Goal: Browse casually

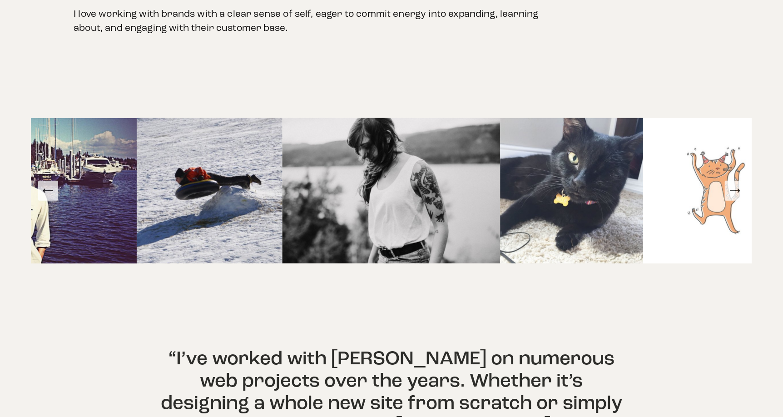
scroll to position [545, 0]
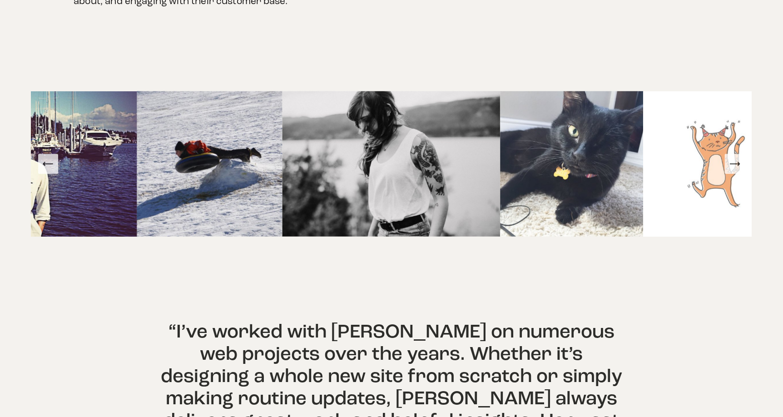
click at [360, 144] on img at bounding box center [391, 163] width 218 height 145
click at [53, 160] on button "Previous Slide" at bounding box center [48, 164] width 20 height 20
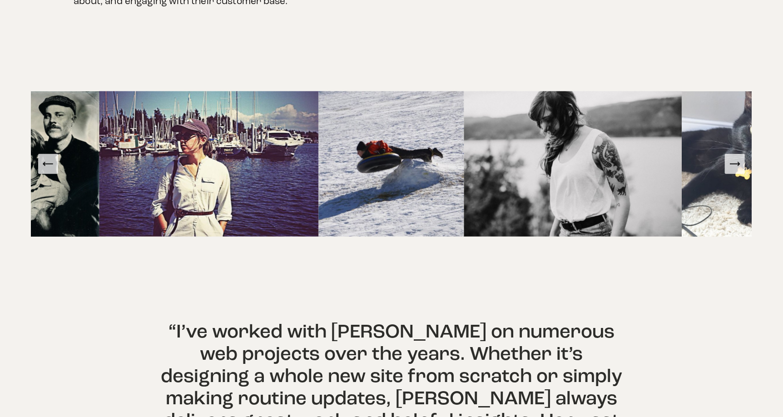
click at [47, 158] on icon "Previous Slide" at bounding box center [48, 164] width 13 height 13
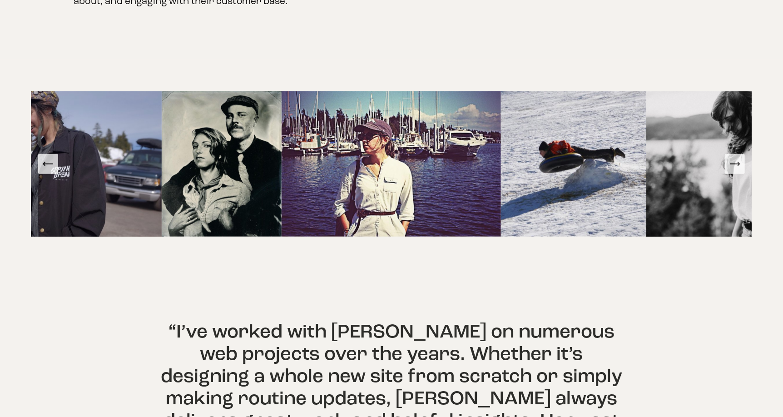
click at [57, 157] on button "Previous Slide" at bounding box center [48, 164] width 20 height 20
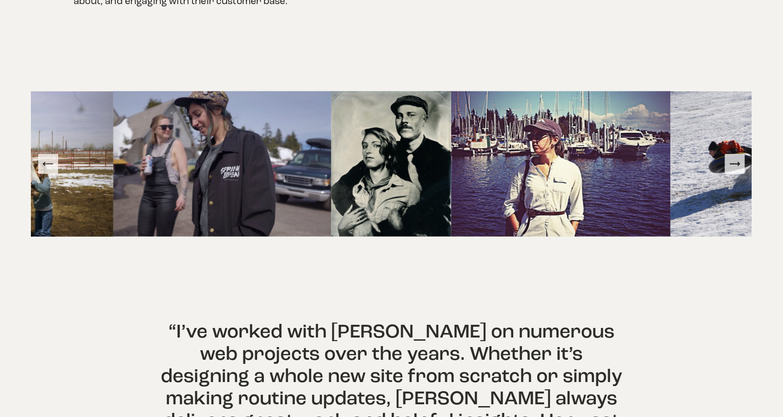
click at [48, 158] on icon "Previous Slide" at bounding box center [48, 164] width 13 height 13
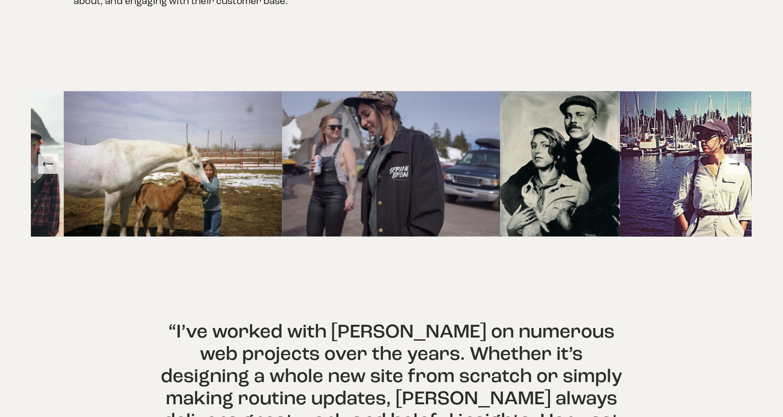
click at [47, 158] on icon "Previous Slide" at bounding box center [48, 164] width 13 height 13
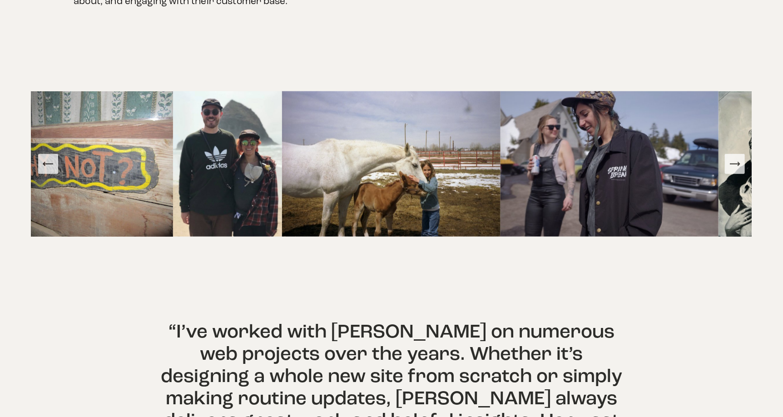
click at [50, 158] on icon "Previous Slide" at bounding box center [48, 164] width 13 height 13
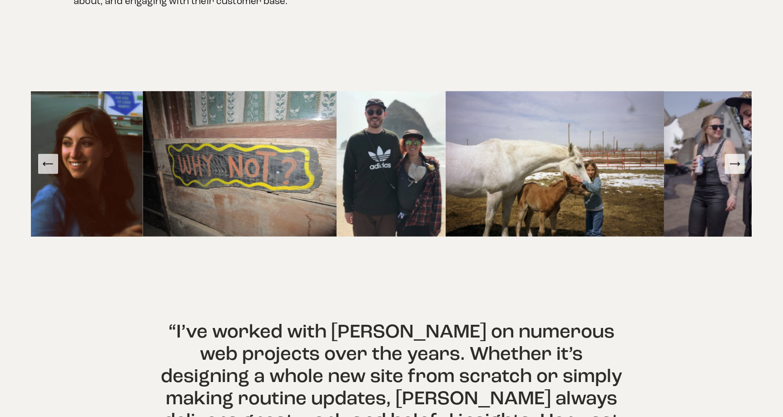
click at [50, 158] on icon "Previous Slide" at bounding box center [48, 164] width 13 height 13
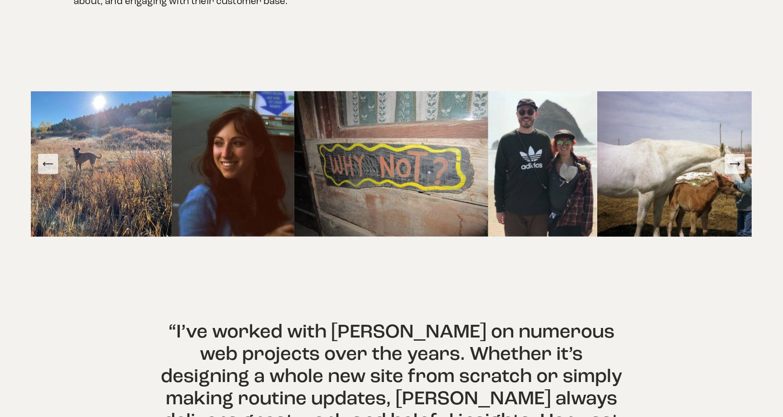
click at [46, 158] on icon "Previous Slide" at bounding box center [48, 164] width 13 height 13
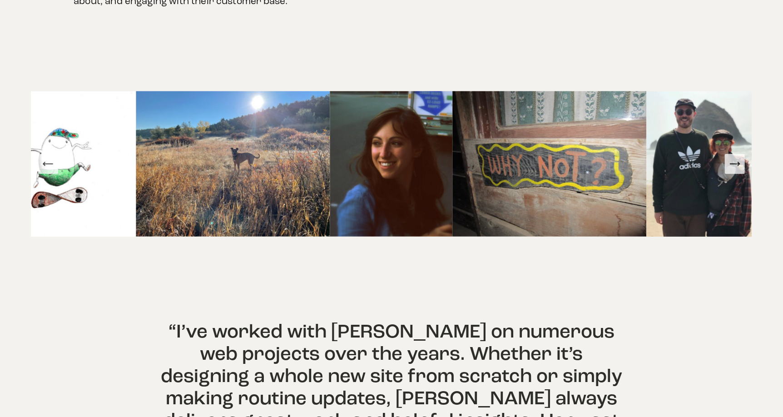
click at [46, 164] on icon "Previous Slide" at bounding box center [49, 164] width 10 height 0
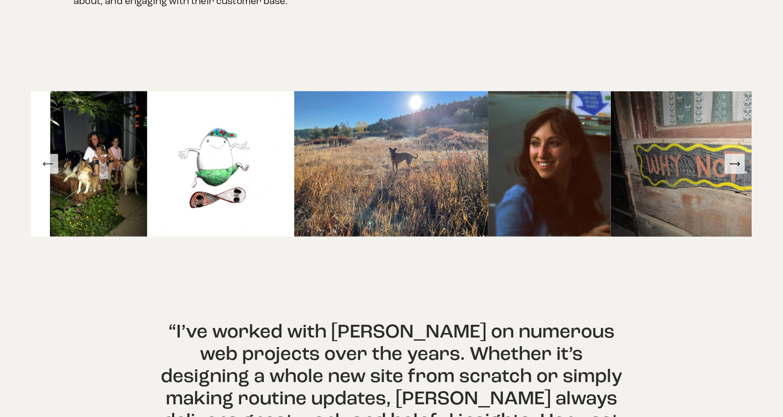
click at [53, 158] on icon "Previous Slide" at bounding box center [48, 164] width 13 height 13
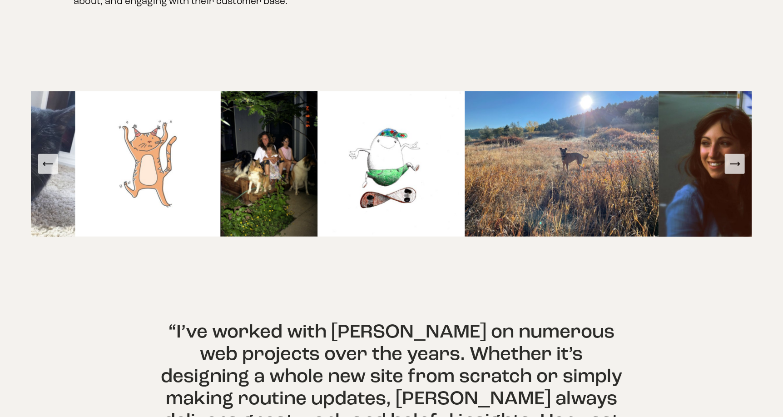
click at [53, 158] on icon "Previous Slide" at bounding box center [48, 164] width 13 height 13
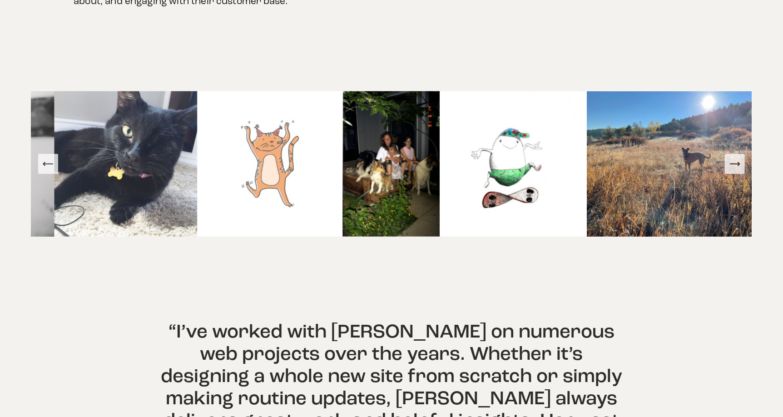
click at [53, 158] on icon "Previous Slide" at bounding box center [48, 164] width 13 height 13
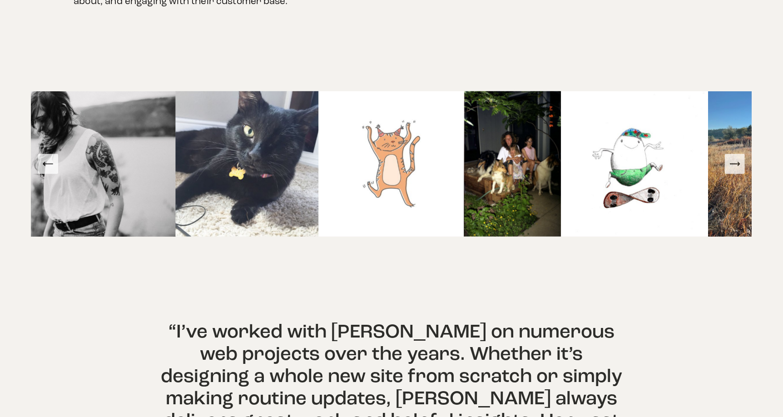
click at [53, 158] on icon "Previous Slide" at bounding box center [48, 164] width 13 height 13
